Goal: Navigation & Orientation: Understand site structure

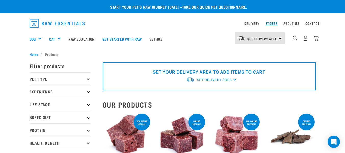
click at [269, 24] on link "Stores" at bounding box center [272, 23] width 12 height 2
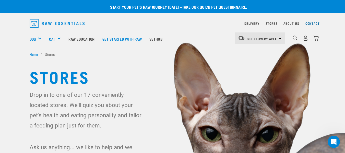
click at [314, 24] on link "Contact" at bounding box center [312, 23] width 14 height 2
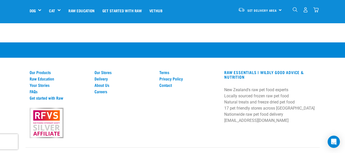
scroll to position [365, 0]
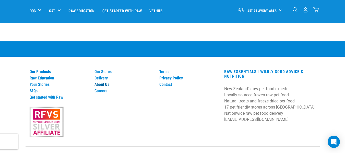
click at [104, 82] on link "About Us" at bounding box center [123, 84] width 59 height 5
